Goal: Task Accomplishment & Management: Complete application form

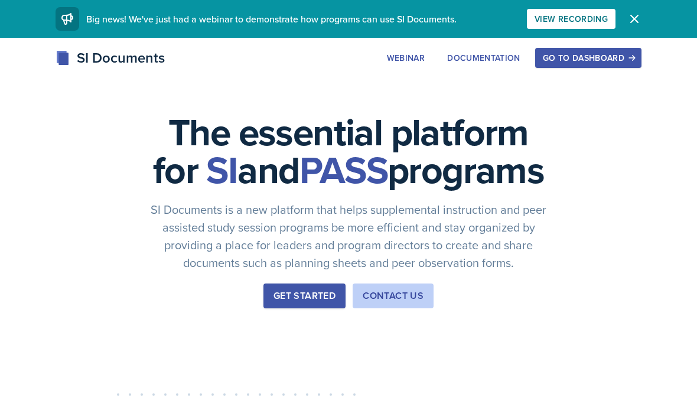
click at [580, 53] on div "Go to Dashboard" at bounding box center [587, 57] width 91 height 9
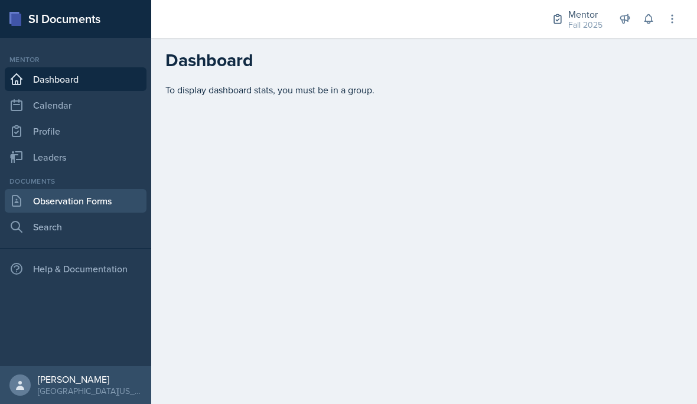
click at [58, 196] on link "Observation Forms" at bounding box center [76, 201] width 142 height 24
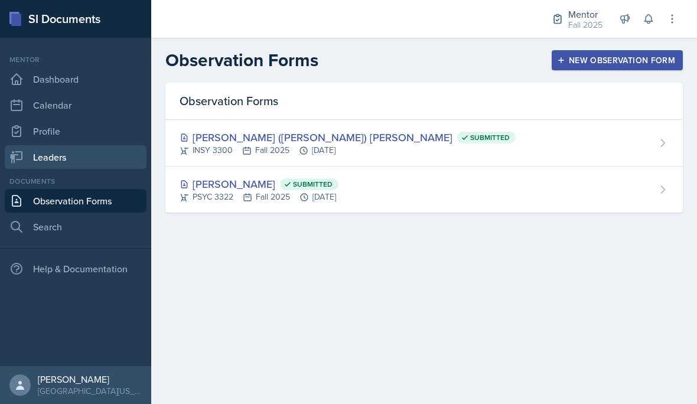
click at [55, 155] on link "Leaders" at bounding box center [76, 157] width 142 height 24
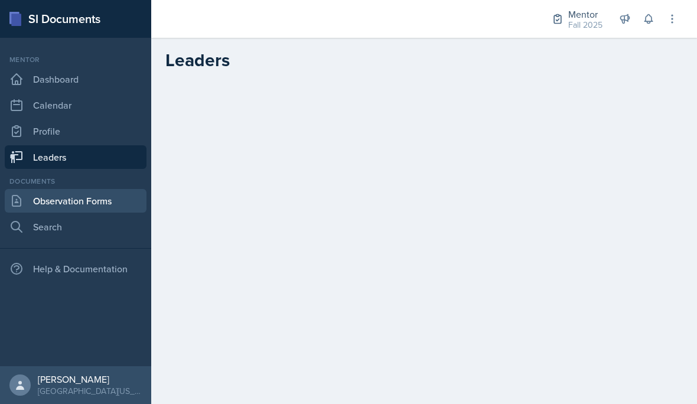
click at [44, 207] on link "Observation Forms" at bounding box center [76, 201] width 142 height 24
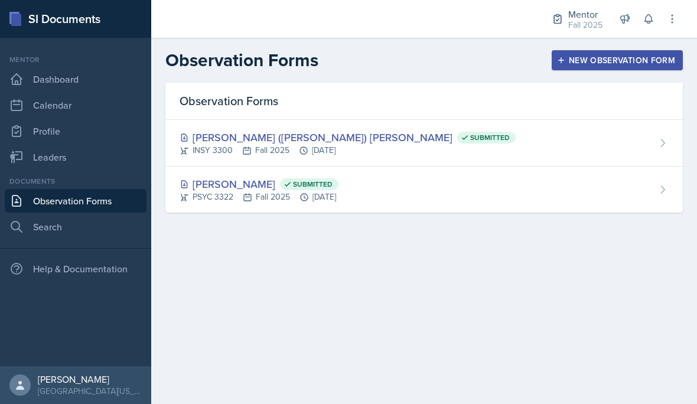
click at [609, 68] on button "New Observation Form" at bounding box center [616, 60] width 131 height 20
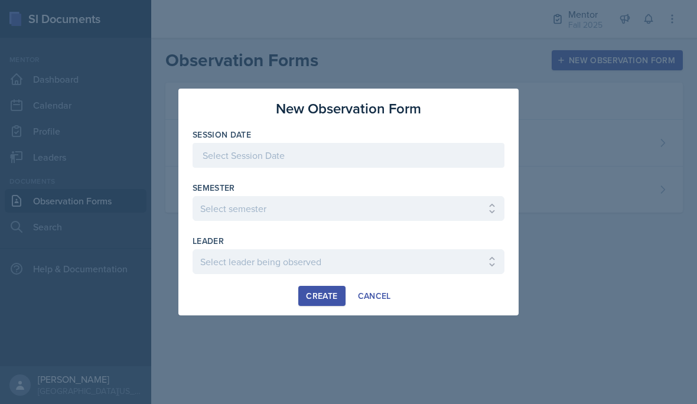
click at [424, 167] on div at bounding box center [348, 155] width 312 height 25
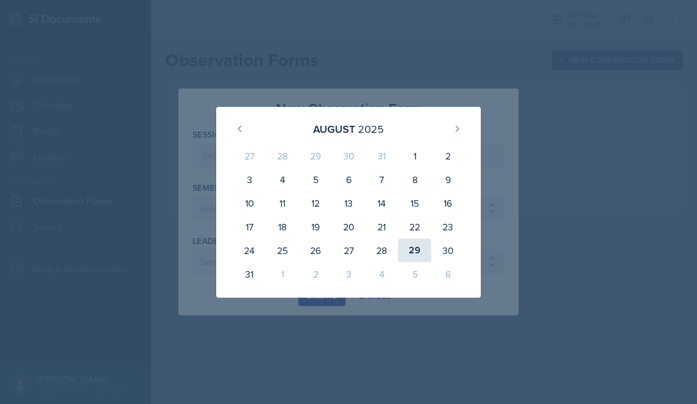
click at [416, 251] on div "29" at bounding box center [414, 250] width 33 height 24
type input "[DATE]"
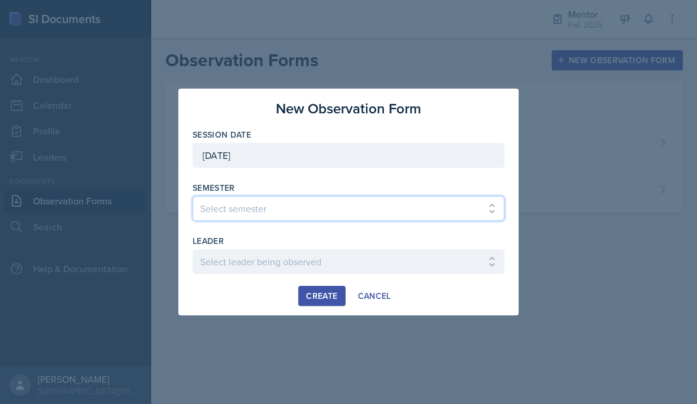
click at [421, 209] on select "Select semester All Fall 2024 Spring 2025 Fall 2025 Spring 2024 Fall 2023" at bounding box center [348, 208] width 312 height 25
select select "a8c40de0-d7eb-4f82-90ee-ac0c6ce45f71"
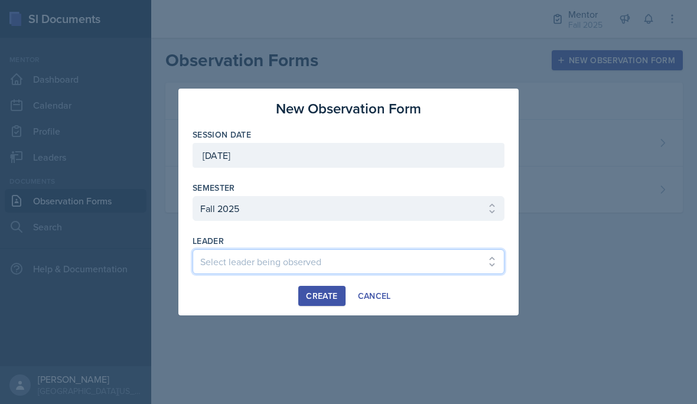
click at [285, 262] on select "Select leader being observed [PERSON_NAME] / NURS 3366 - PATHOPHYSIOLOGIC PROCE…" at bounding box center [348, 261] width 312 height 25
select select "66d4bb2c-218b-48ab-b98e-8278e9654034"
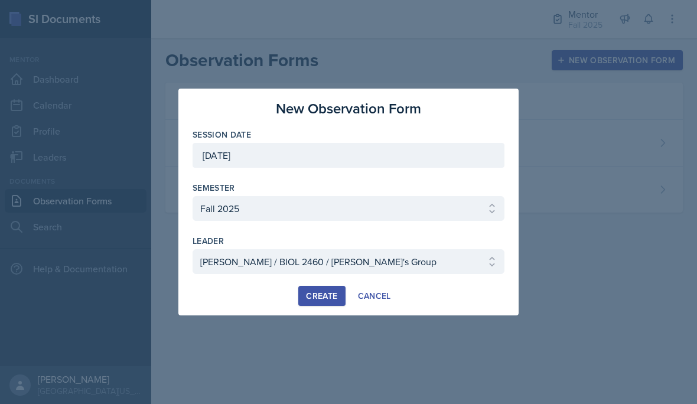
click at [322, 298] on div "Create" at bounding box center [321, 295] width 31 height 9
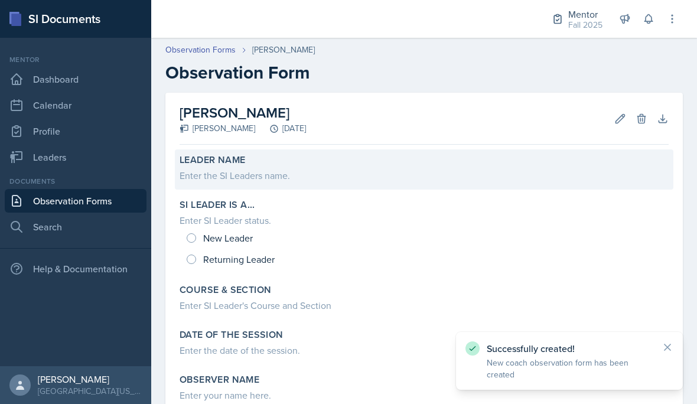
click at [259, 182] on div "Enter the SI Leaders name." at bounding box center [423, 175] width 489 height 14
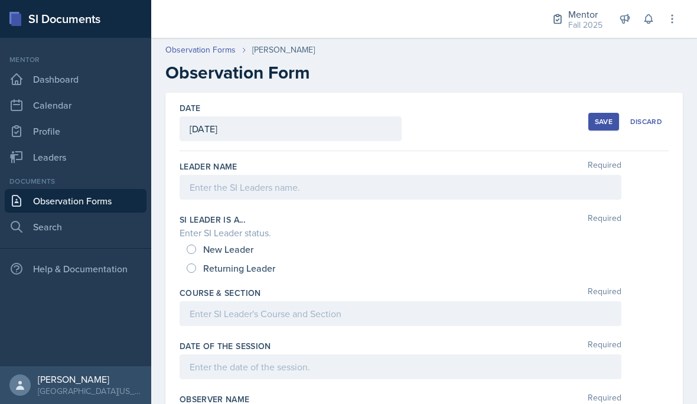
click at [345, 189] on div at bounding box center [400, 187] width 442 height 25
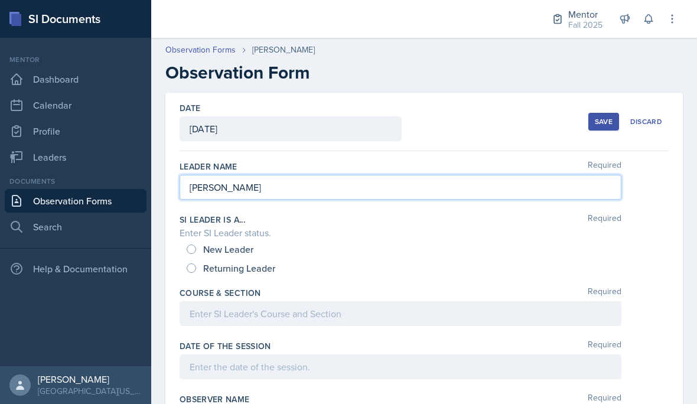
click at [212, 268] on span "Returning Leader" at bounding box center [239, 268] width 72 height 12
click at [196, 268] on input "Returning Leader" at bounding box center [191, 267] width 9 height 9
radio input "true"
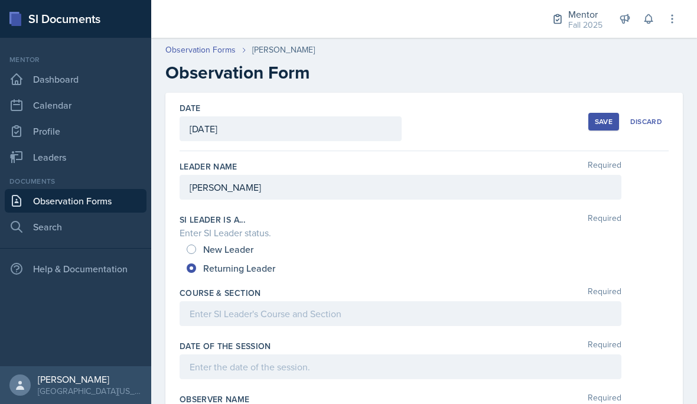
click at [323, 312] on div at bounding box center [400, 313] width 442 height 25
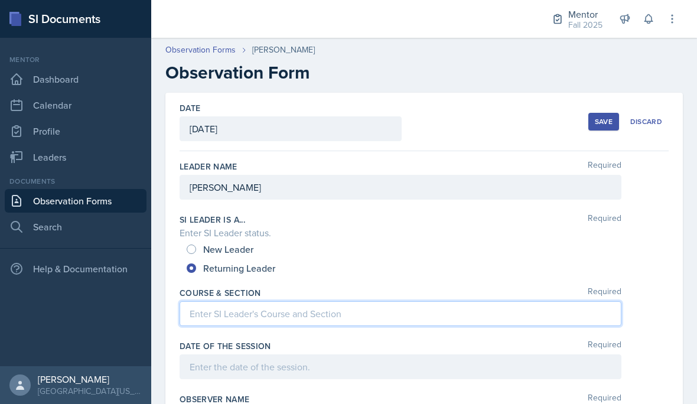
click at [204, 244] on span "New Leader" at bounding box center [228, 249] width 50 height 12
click at [196, 244] on input "New Leader" at bounding box center [191, 248] width 9 height 9
radio input "true"
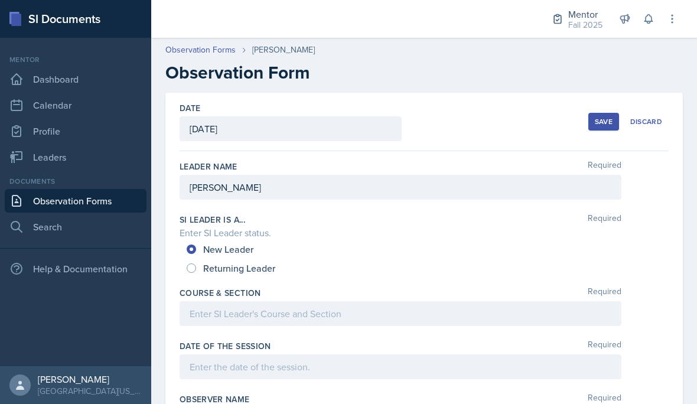
click at [238, 318] on div at bounding box center [400, 313] width 442 height 25
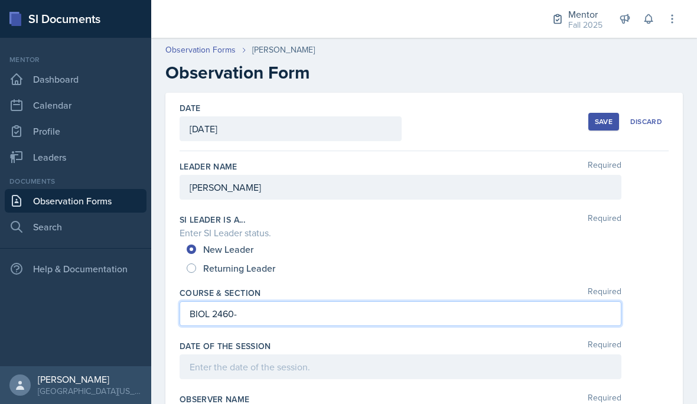
click at [346, 307] on p "BIOL 2460-" at bounding box center [399, 313] width 421 height 14
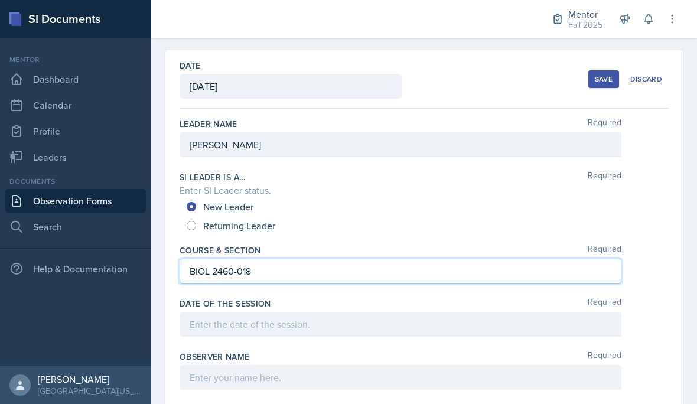
scroll to position [68, 0]
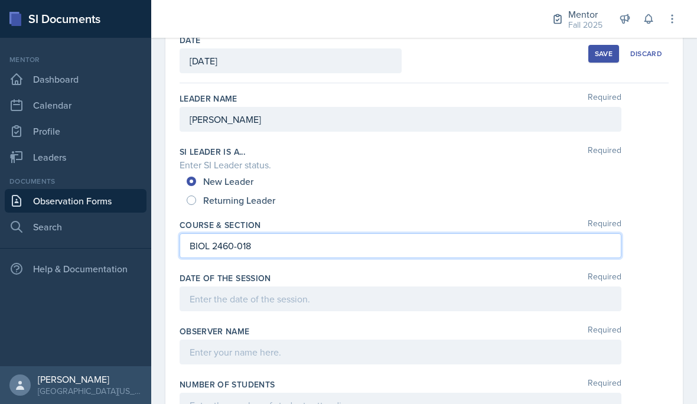
click at [357, 294] on div at bounding box center [400, 298] width 442 height 25
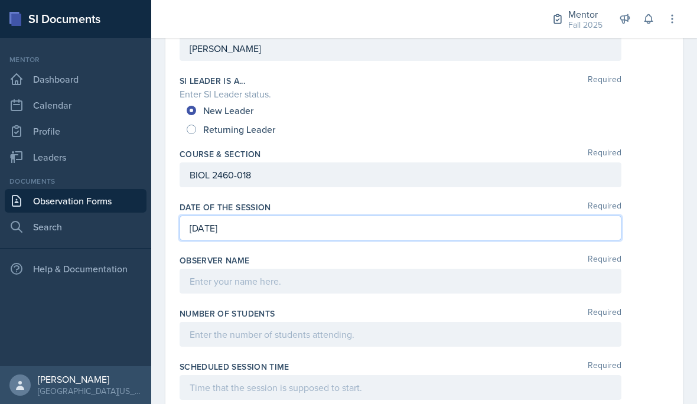
scroll to position [148, 0]
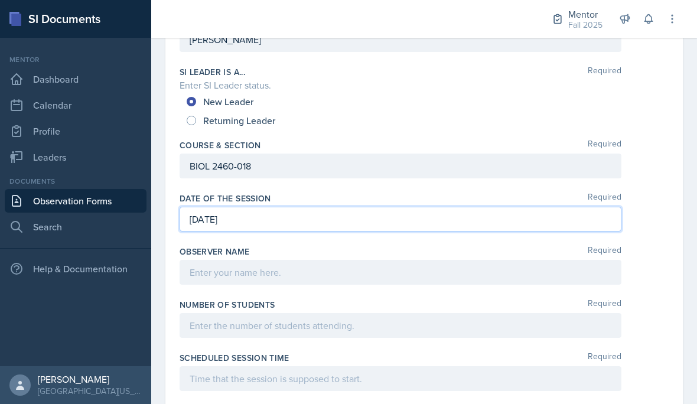
click at [353, 273] on div at bounding box center [400, 272] width 442 height 25
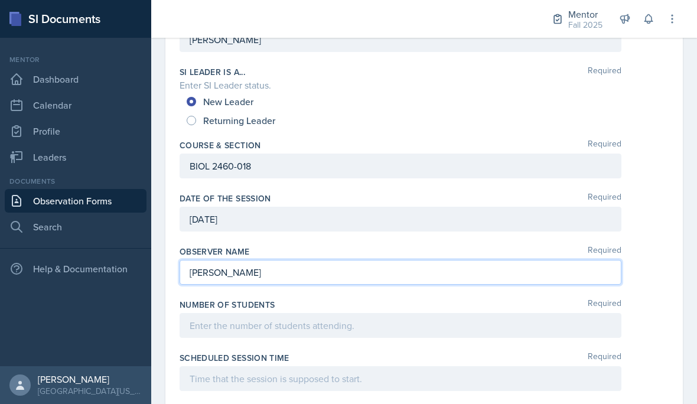
click at [391, 349] on div "Scheduled session time Required" at bounding box center [423, 373] width 489 height 53
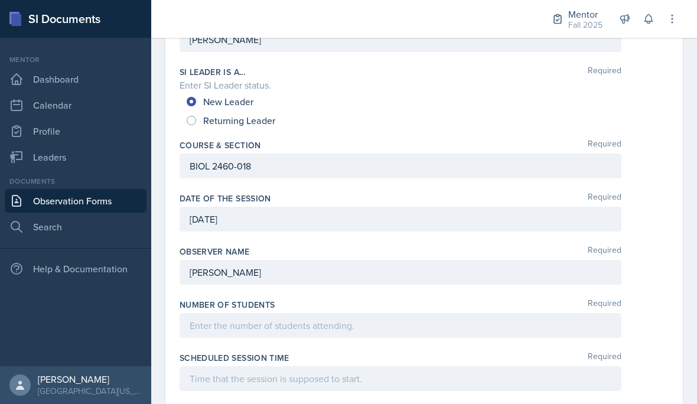
click at [327, 344] on div "Number of Students Required" at bounding box center [423, 320] width 489 height 53
click at [329, 325] on div at bounding box center [400, 325] width 442 height 25
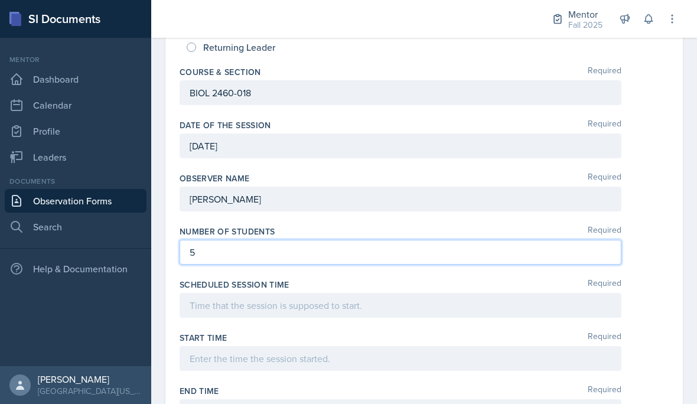
scroll to position [224, 0]
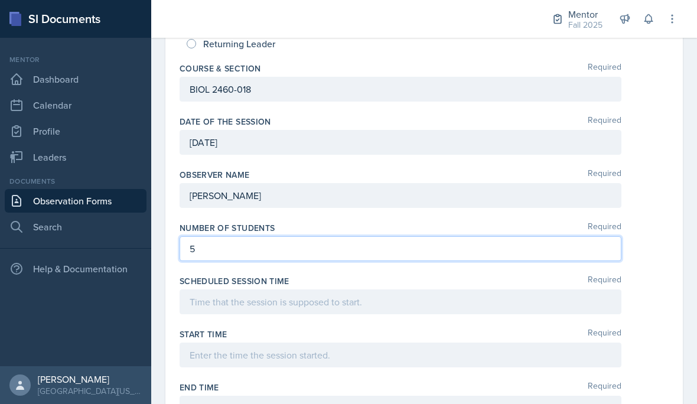
click at [288, 296] on div at bounding box center [400, 301] width 442 height 25
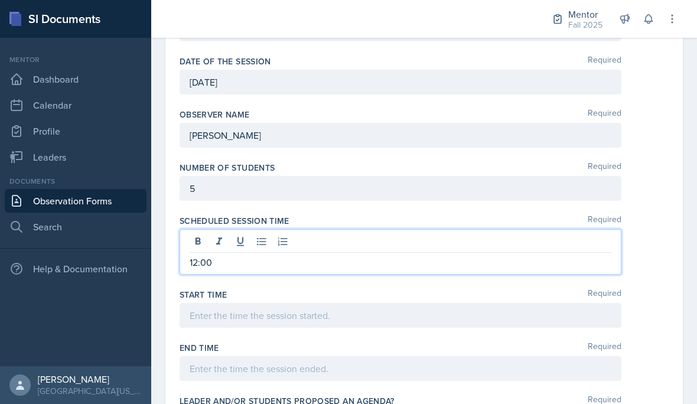
scroll to position [285, 0]
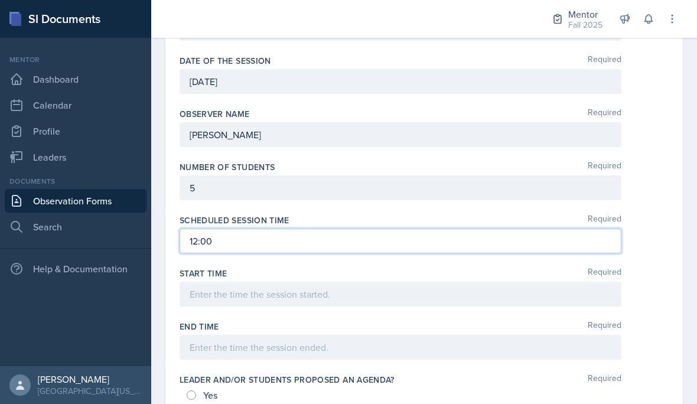
click at [354, 314] on div "Start Time Required" at bounding box center [423, 289] width 489 height 53
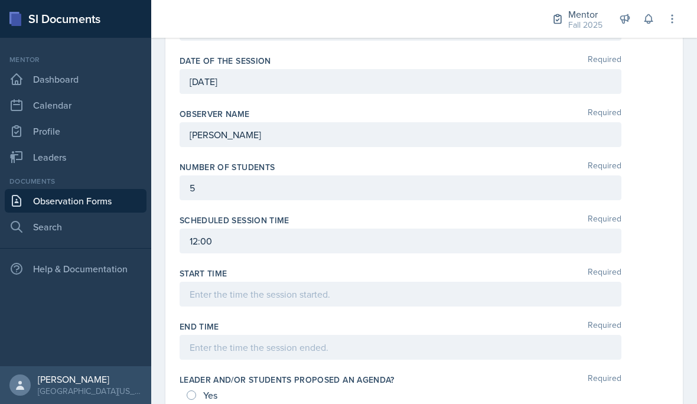
click at [479, 299] on div at bounding box center [400, 294] width 442 height 25
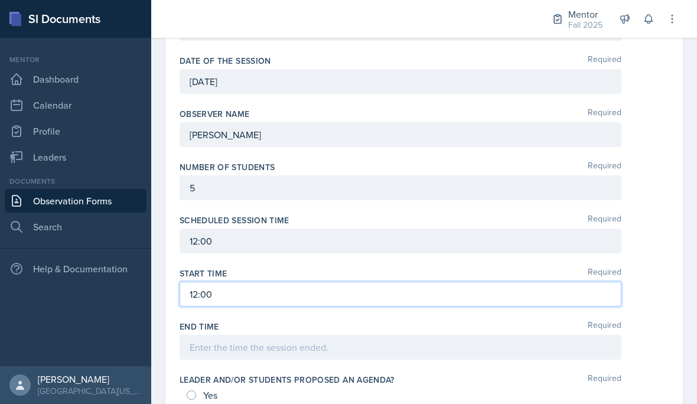
click at [270, 366] on div "End Time Required" at bounding box center [423, 342] width 489 height 53
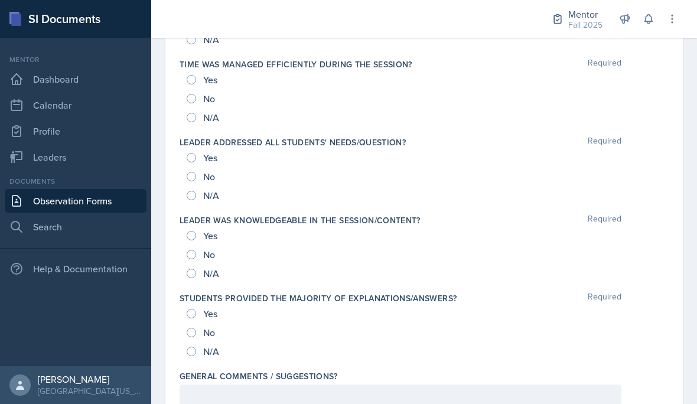
scroll to position [1211, 0]
click at [212, 385] on div at bounding box center [400, 397] width 442 height 25
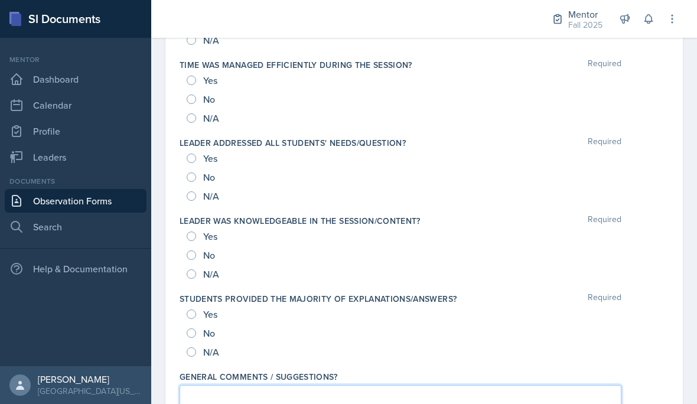
click at [211, 393] on p at bounding box center [399, 397] width 421 height 14
click at [478, 400] on p "I love the music idea! Really engaging!" at bounding box center [399, 397] width 421 height 14
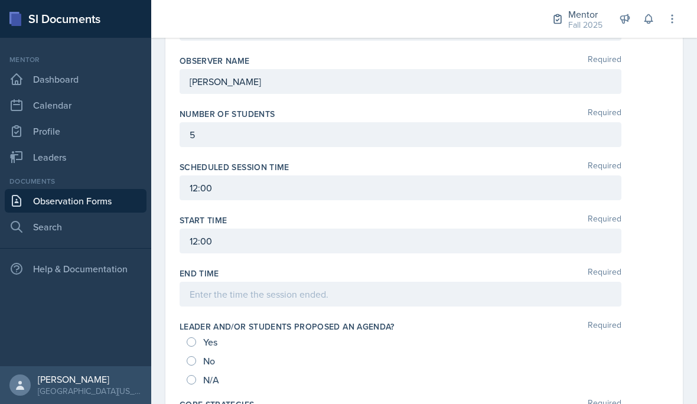
scroll to position [307, 0]
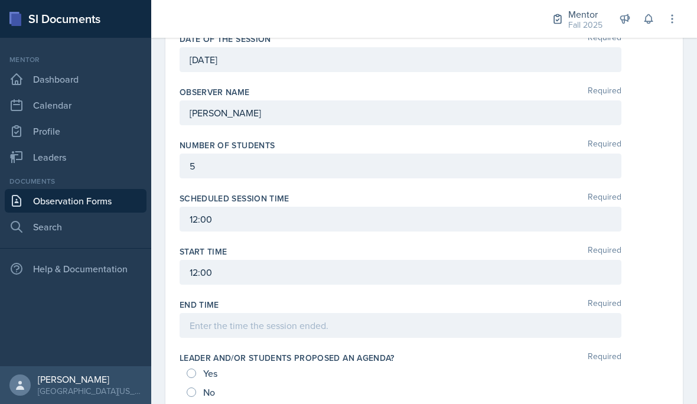
click at [477, 313] on div at bounding box center [400, 325] width 442 height 25
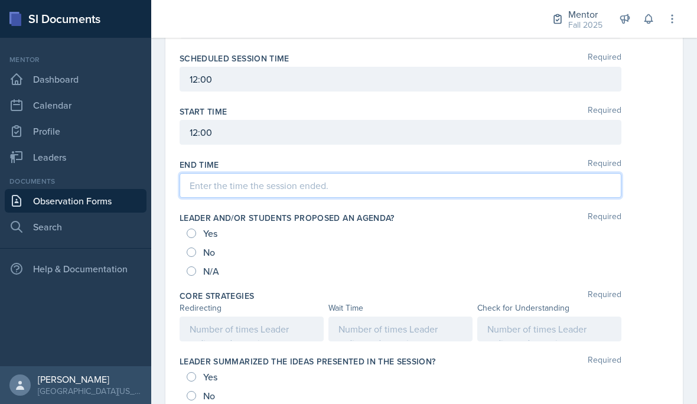
scroll to position [447, 0]
click at [207, 227] on span "Yes" at bounding box center [210, 233] width 14 height 12
click at [196, 228] on input "Yes" at bounding box center [191, 232] width 9 height 9
radio input "true"
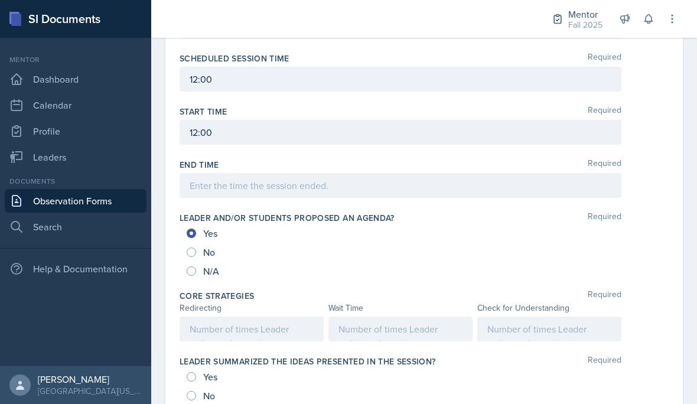
click at [268, 316] on div at bounding box center [251, 328] width 144 height 25
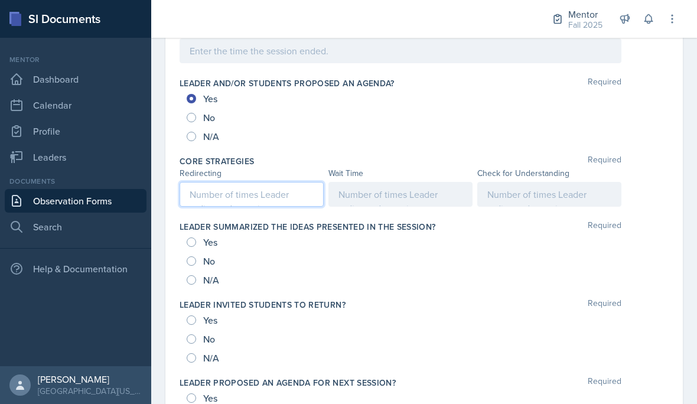
scroll to position [582, 0]
click at [196, 232] on div "Yes" at bounding box center [203, 241] width 33 height 19
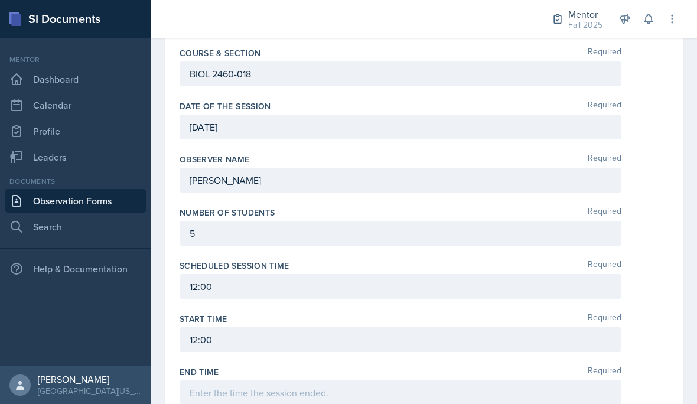
scroll to position [227, 0]
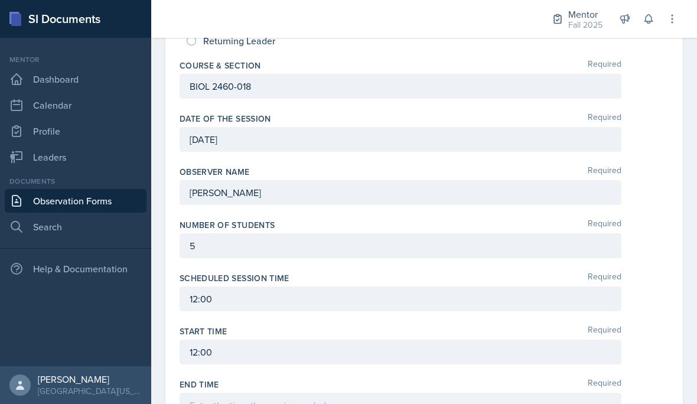
click at [293, 233] on div "5" at bounding box center [400, 245] width 442 height 25
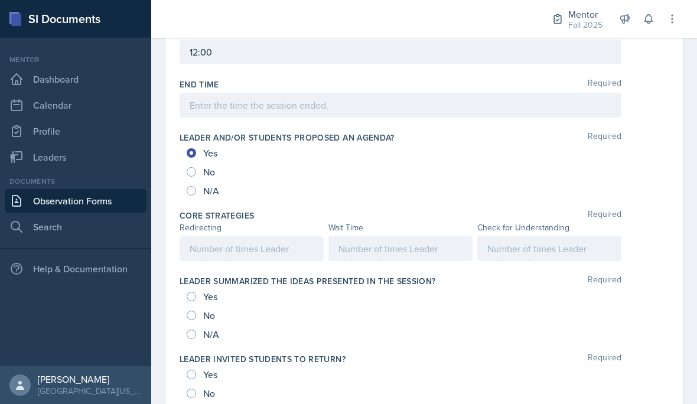
scroll to position [536, 0]
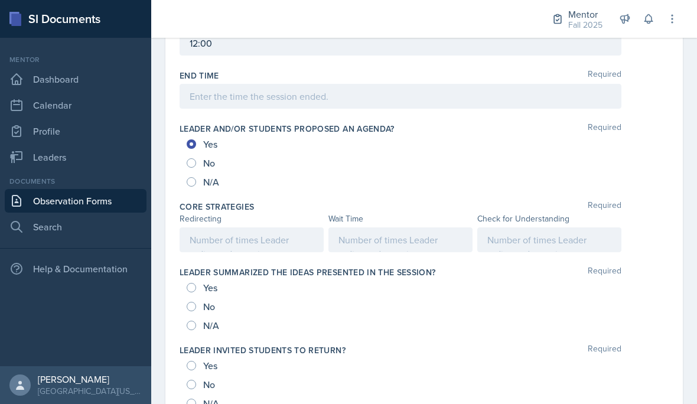
click at [525, 227] on div at bounding box center [549, 239] width 144 height 25
click at [398, 228] on div at bounding box center [400, 239] width 144 height 25
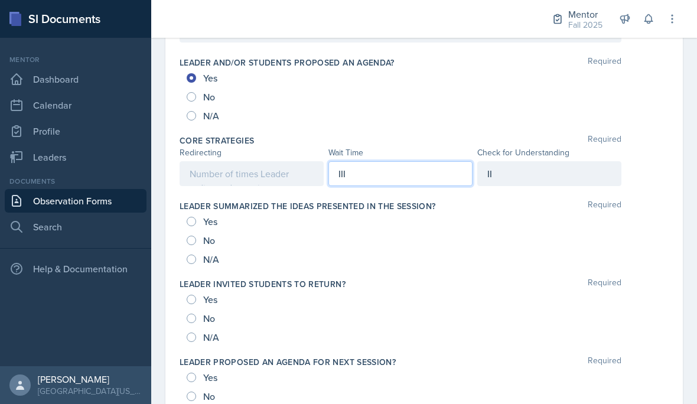
scroll to position [599, 0]
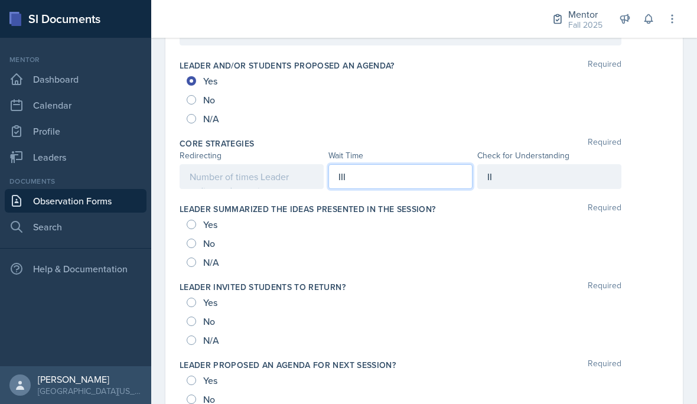
click at [526, 178] on div "Core Strategies Required Redirecting Wait Time Check for Understanding III II" at bounding box center [423, 166] width 489 height 66
click at [522, 164] on div "II" at bounding box center [549, 176] width 144 height 25
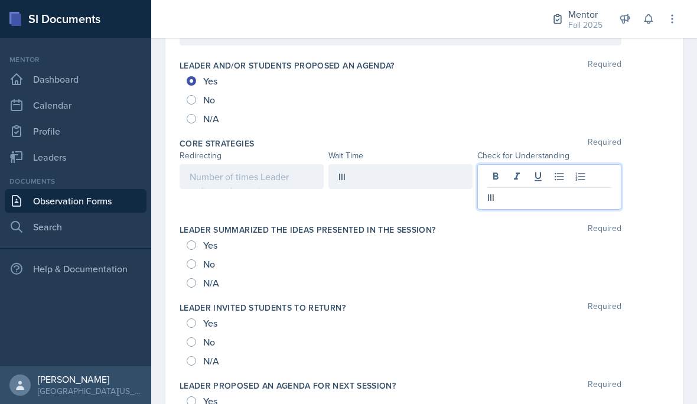
click at [355, 164] on div "III" at bounding box center [400, 176] width 144 height 25
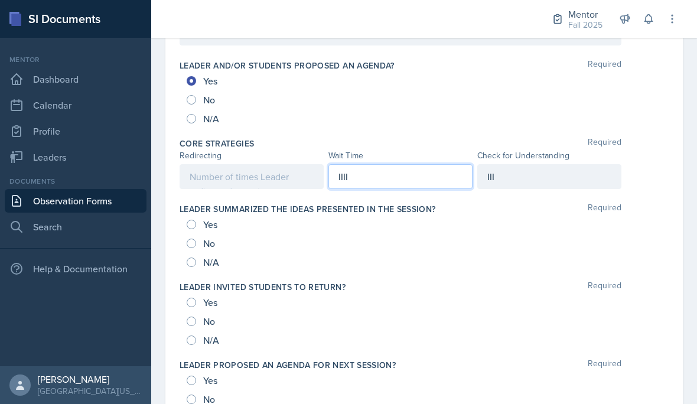
click at [243, 165] on div at bounding box center [251, 176] width 144 height 25
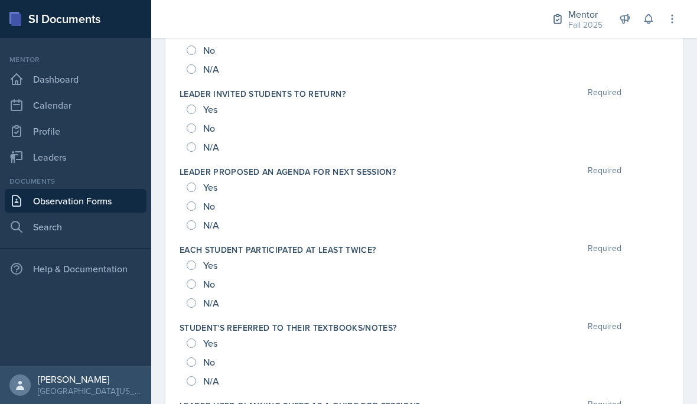
scroll to position [805, 0]
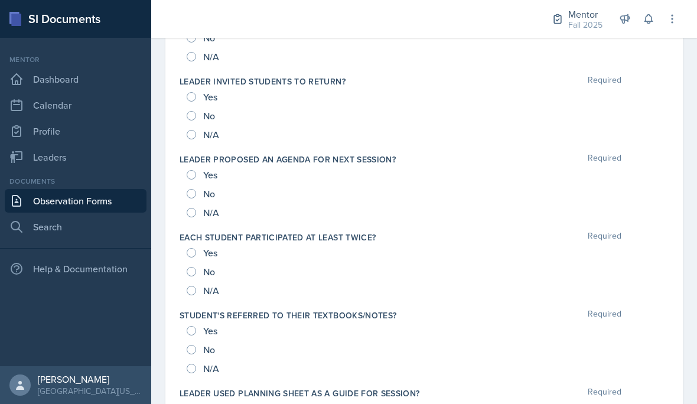
click at [212, 247] on span "Yes" at bounding box center [210, 253] width 14 height 12
click at [196, 248] on input "Yes" at bounding box center [191, 252] width 9 height 9
radio input "true"
click at [195, 326] on input "Yes" at bounding box center [191, 330] width 9 height 9
radio input "true"
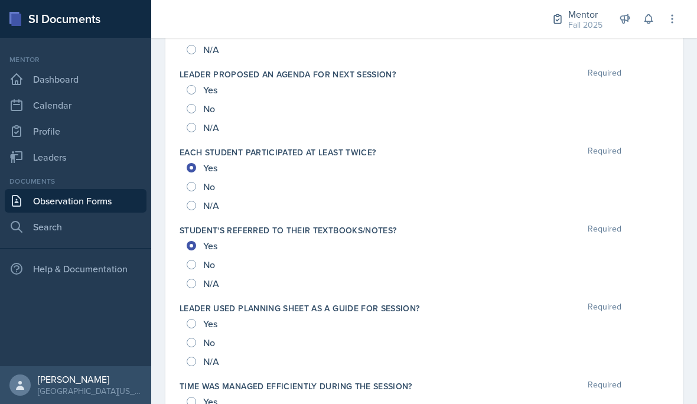
scroll to position [890, 0]
click at [195, 313] on div "Yes" at bounding box center [203, 322] width 33 height 19
click at [192, 318] on input "Yes" at bounding box center [191, 322] width 9 height 9
radio input "true"
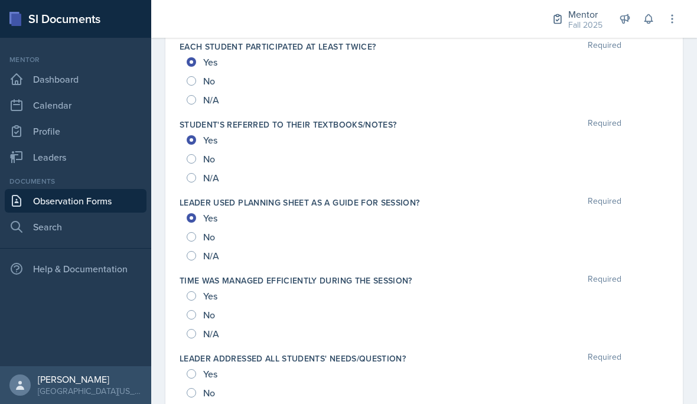
scroll to position [996, 0]
click at [194, 286] on div "Yes" at bounding box center [203, 295] width 33 height 19
click at [194, 290] on input "Yes" at bounding box center [191, 294] width 9 height 9
radio input "true"
click at [190, 368] on input "Yes" at bounding box center [191, 372] width 9 height 9
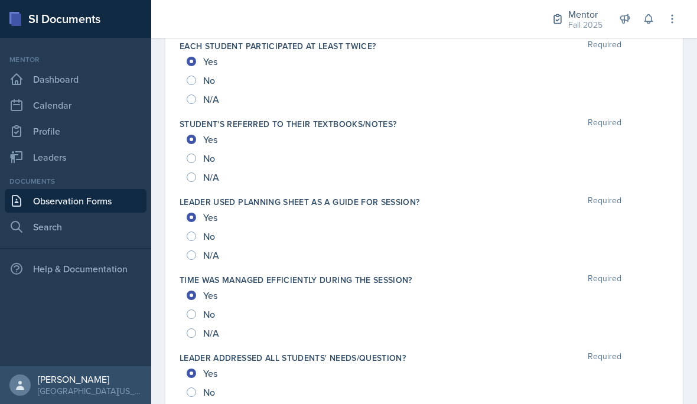
radio input "true"
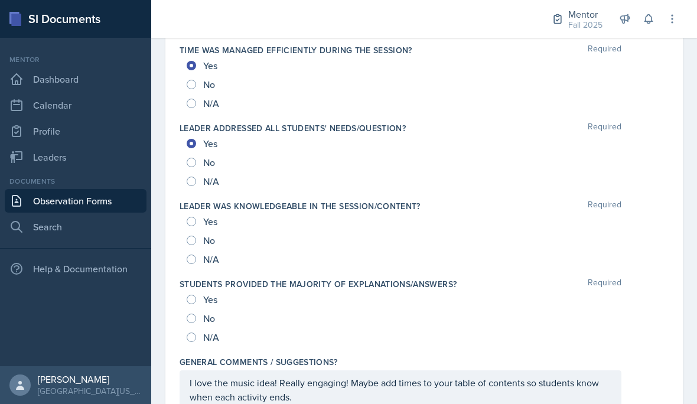
scroll to position [1225, 0]
click at [192, 212] on div "Yes" at bounding box center [203, 221] width 33 height 19
click at [192, 217] on input "Yes" at bounding box center [191, 221] width 9 height 9
radio input "true"
click at [197, 290] on div "Yes" at bounding box center [203, 299] width 33 height 19
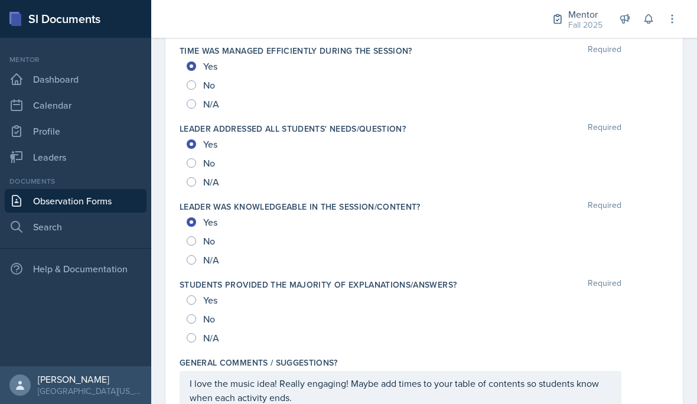
click at [197, 290] on div "Yes" at bounding box center [203, 299] width 33 height 19
click at [195, 295] on input "Yes" at bounding box center [191, 299] width 9 height 9
radio input "true"
click at [338, 371] on div "I love the music idea! Really engaging! Maybe add times to your table of conten…" at bounding box center [400, 390] width 442 height 39
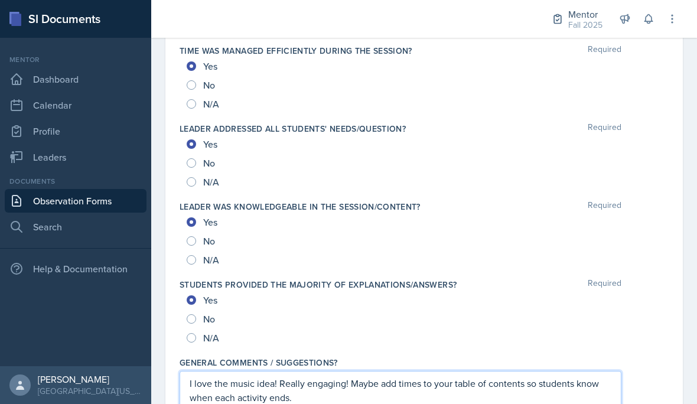
click at [341, 376] on p "I love the music idea! Really engaging! Maybe add times to your table of conten…" at bounding box center [399, 390] width 421 height 28
click at [308, 381] on p "I love the music idea! Really engaging! Maybe add times to your table of conten…" at bounding box center [399, 390] width 421 height 28
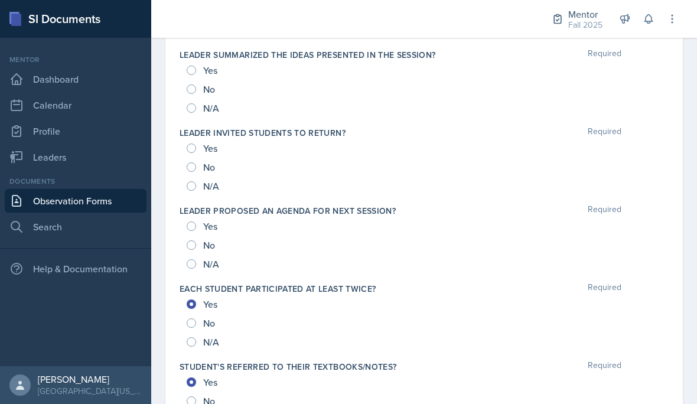
scroll to position [692, 0]
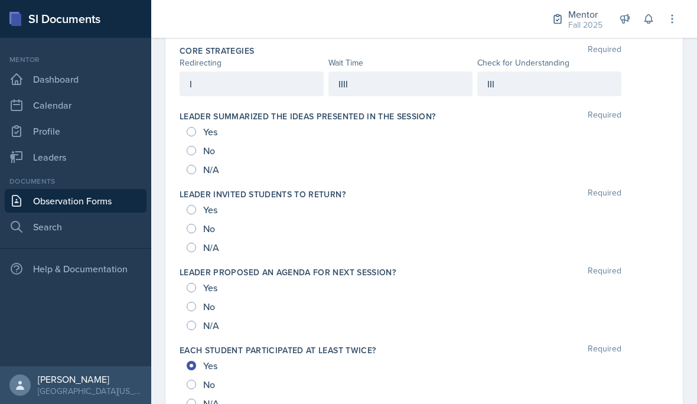
click at [195, 283] on input "Yes" at bounding box center [191, 287] width 9 height 9
radio input "true"
click at [195, 302] on input "No" at bounding box center [191, 306] width 9 height 9
radio input "true"
click at [195, 224] on input "No" at bounding box center [191, 228] width 9 height 9
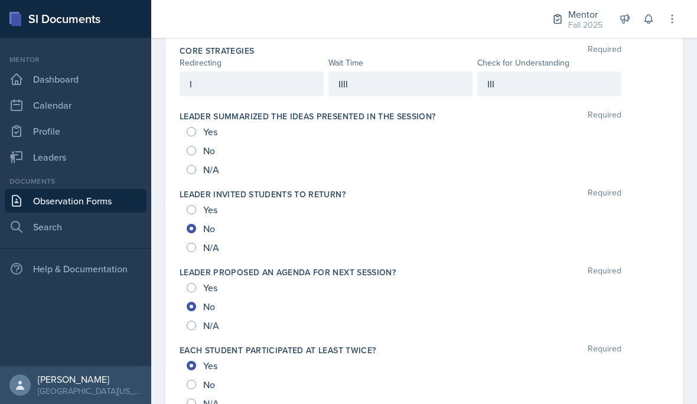
radio input "true"
click at [199, 141] on div "No" at bounding box center [202, 150] width 31 height 19
click at [191, 146] on input "No" at bounding box center [191, 150] width 9 height 9
radio input "true"
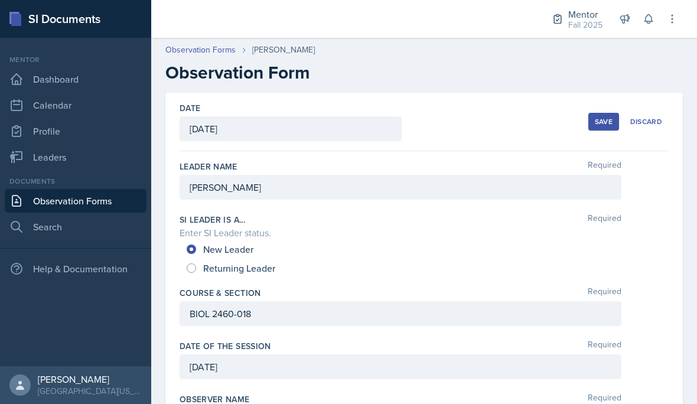
scroll to position [-1, 0]
click at [604, 117] on div "Save" at bounding box center [603, 121] width 18 height 9
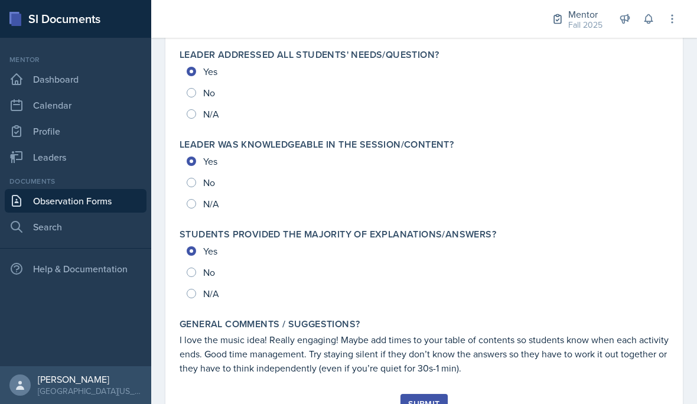
scroll to position [1288, 0]
click at [431, 394] on button "Submit" at bounding box center [423, 404] width 47 height 20
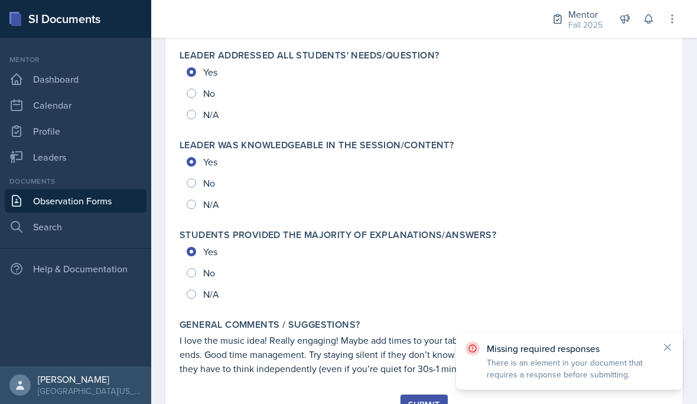
click at [669, 347] on icon at bounding box center [667, 347] width 12 height 12
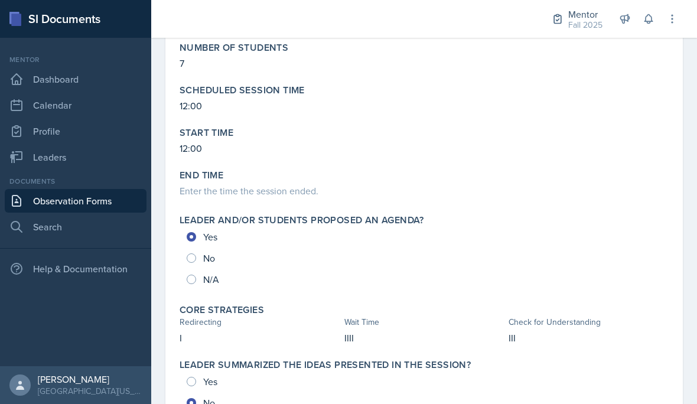
scroll to position [324, 0]
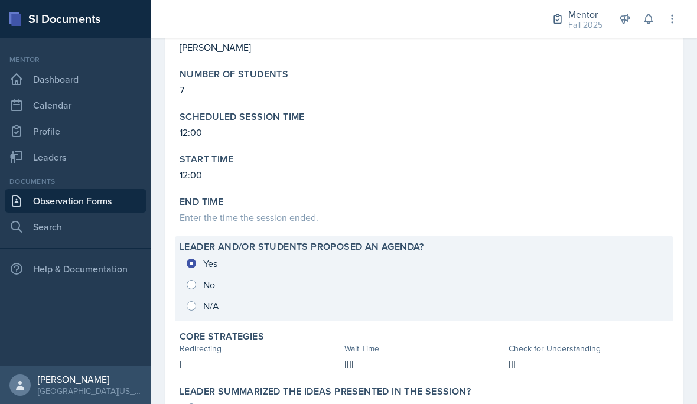
click at [280, 236] on div "Leader and/or students proposed an agenda? Yes No N/A" at bounding box center [424, 278] width 498 height 85
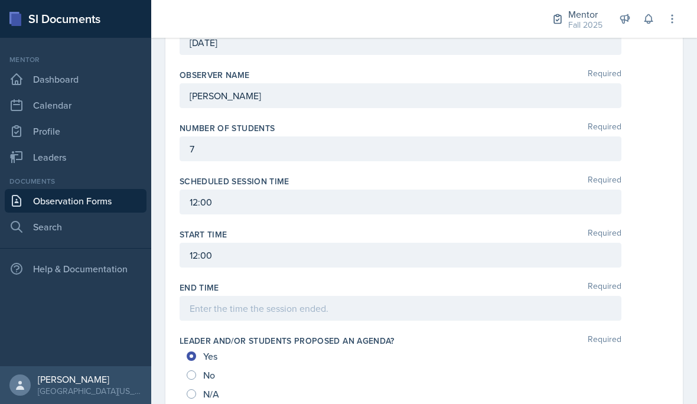
click at [294, 189] on div "Scheduled session time Required 12:00" at bounding box center [423, 197] width 489 height 53
click at [264, 296] on div at bounding box center [400, 308] width 442 height 25
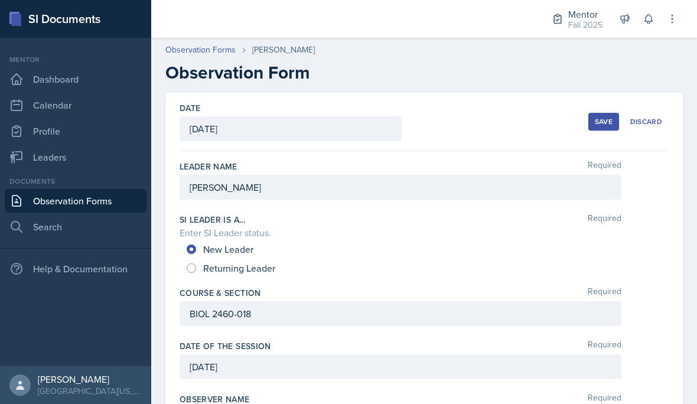
scroll to position [0, 0]
click at [602, 117] on div "Save" at bounding box center [603, 121] width 18 height 9
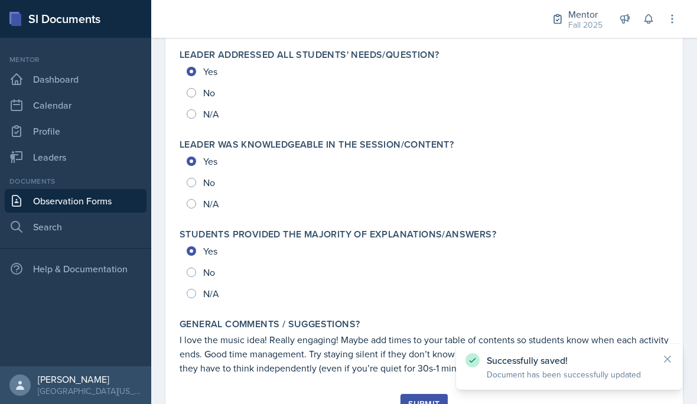
scroll to position [1286, 0]
click at [427, 400] on div "Submit" at bounding box center [423, 404] width 31 height 9
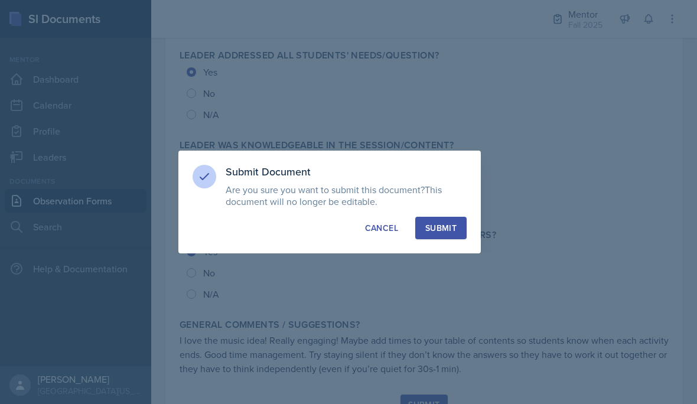
click at [450, 218] on button "Submit" at bounding box center [440, 228] width 51 height 22
radio input "true"
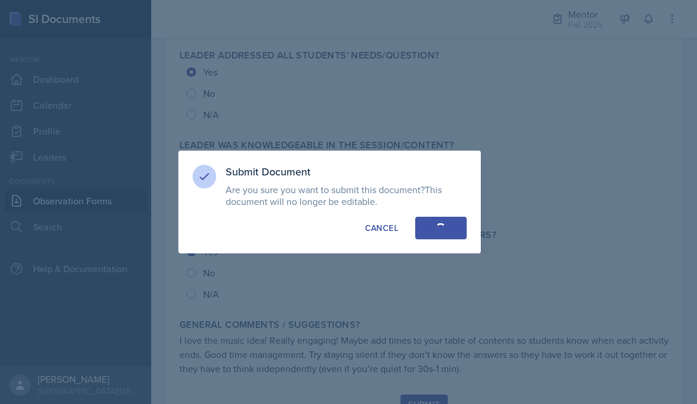
radio input "true"
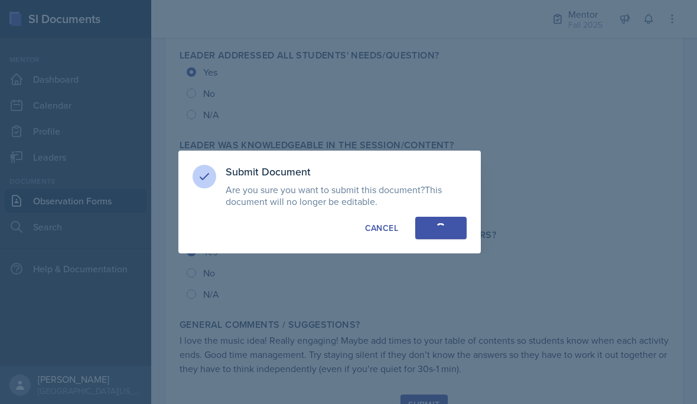
radio input "true"
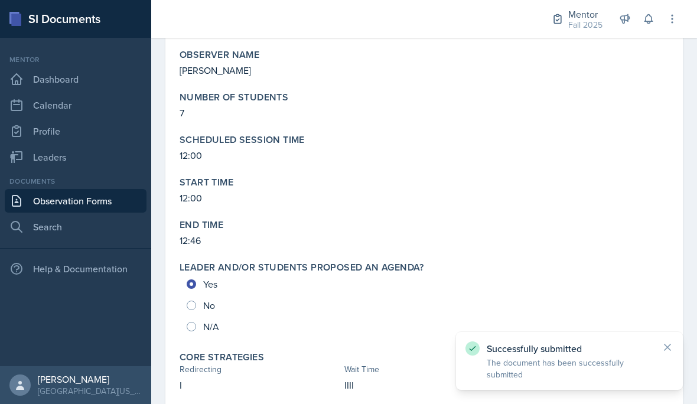
scroll to position [69, 0]
